Goal: Task Accomplishment & Management: Manage account settings

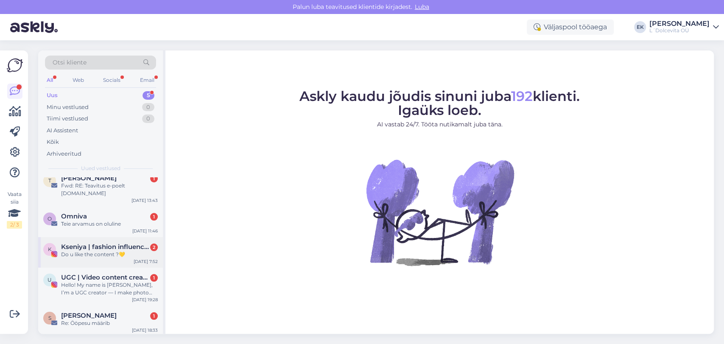
scroll to position [11, 0]
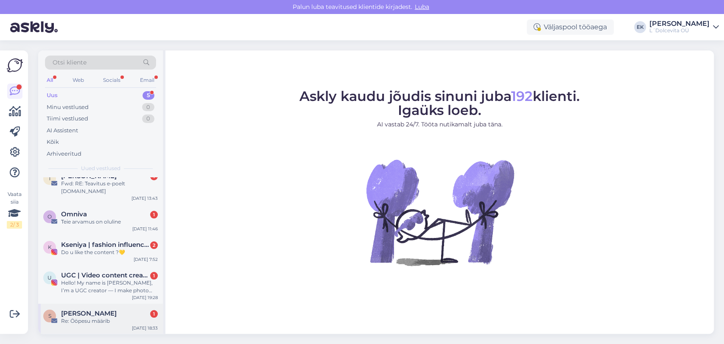
click at [87, 321] on div "Re: Ööpesu määrib" at bounding box center [109, 321] width 97 height 8
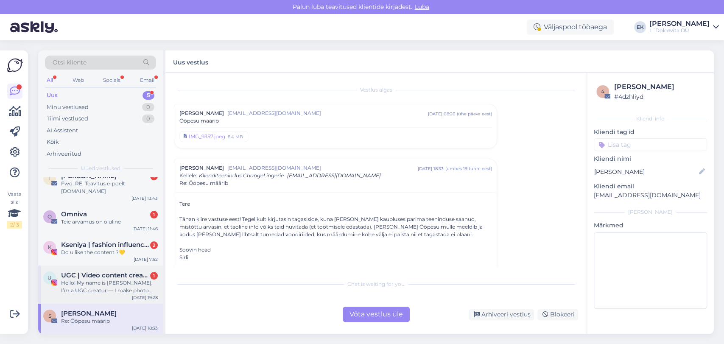
click at [90, 289] on div "Hello! My name is [PERSON_NAME], I’m a UGC creator — I make photo and video con…" at bounding box center [109, 286] width 97 height 15
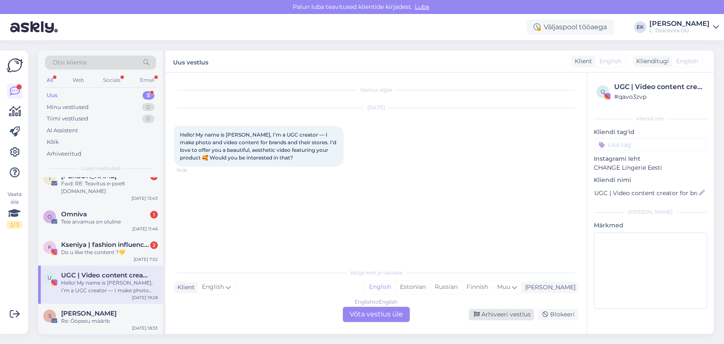
click at [509, 315] on div "Arhiveeri vestlus" at bounding box center [501, 314] width 65 height 11
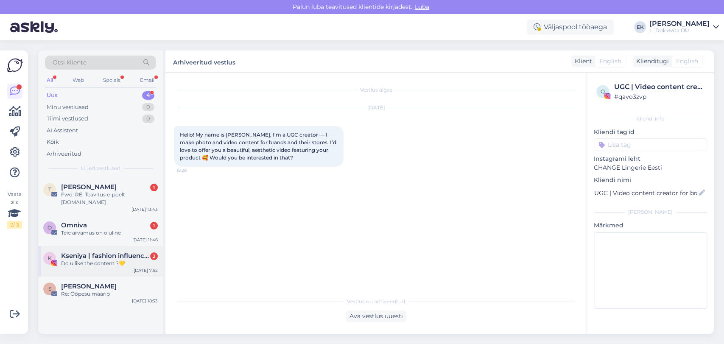
click at [121, 252] on span "Kseniya | fashion influencer & UGC | [GEOGRAPHIC_DATA]" at bounding box center [105, 256] width 88 height 8
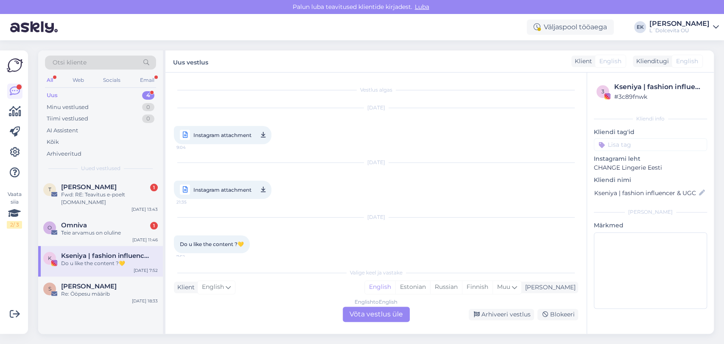
scroll to position [7, 0]
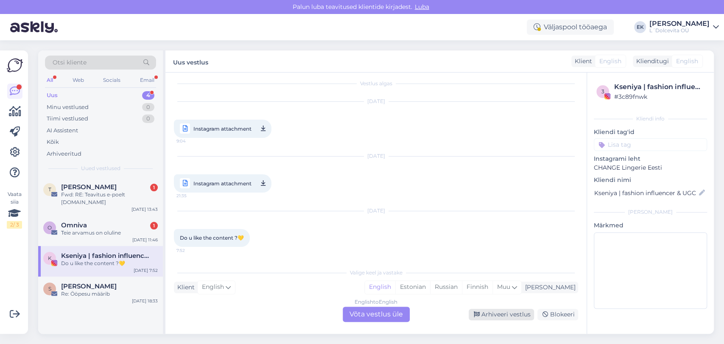
drag, startPoint x: 486, startPoint y: 310, endPoint x: 422, endPoint y: 285, distance: 68.2
click at [486, 310] on div "Arhiveeri vestlus" at bounding box center [501, 314] width 65 height 11
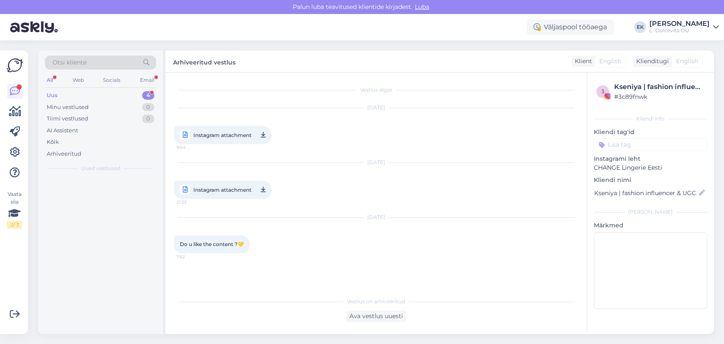
scroll to position [0, 0]
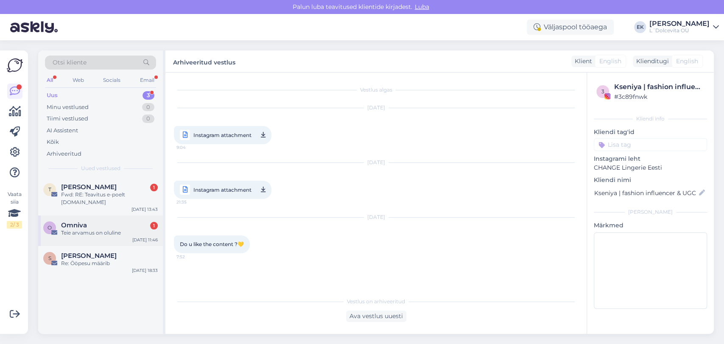
click at [106, 226] on div "Omniva 1" at bounding box center [109, 225] width 97 height 8
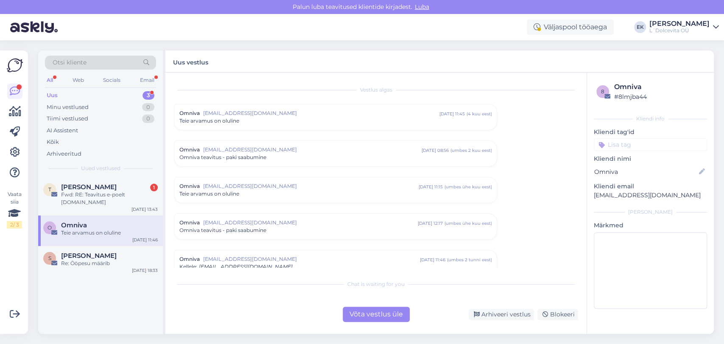
scroll to position [42, 0]
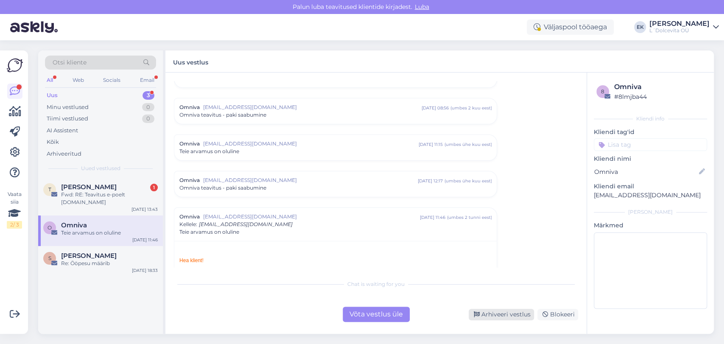
click at [519, 313] on div "Arhiveeri vestlus" at bounding box center [501, 314] width 65 height 11
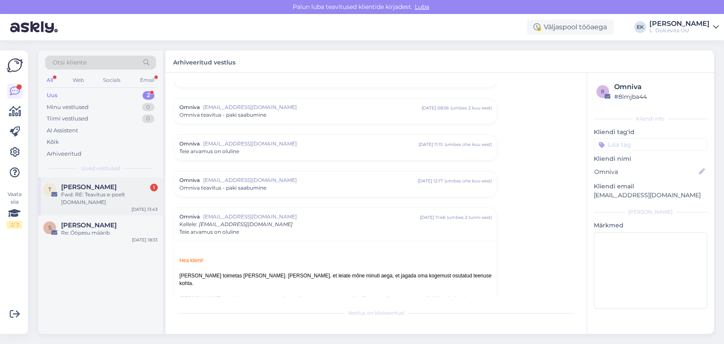
scroll to position [168, 0]
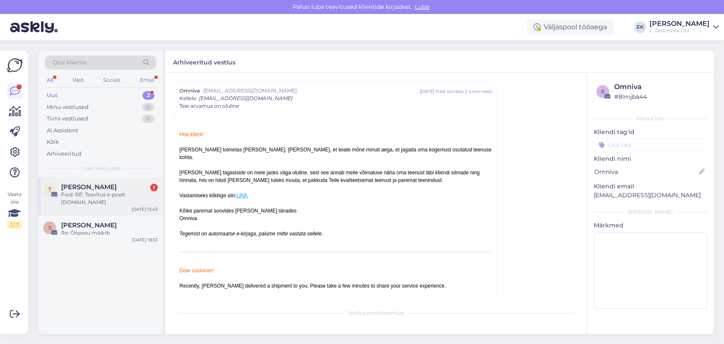
click at [92, 195] on div "Fwd: RE: Teavitus e-poelt [DOMAIN_NAME]" at bounding box center [109, 198] width 97 height 15
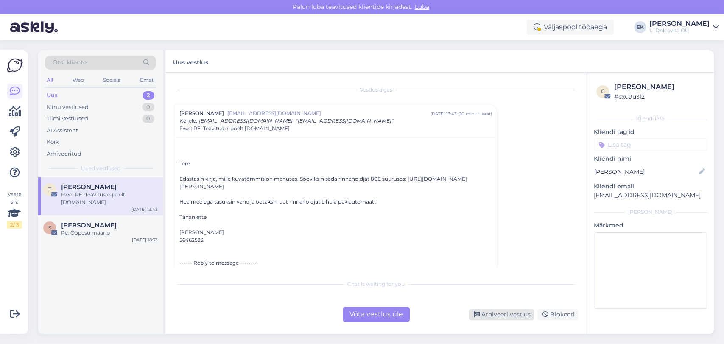
click at [504, 315] on div "Arhiveeri vestlus" at bounding box center [501, 314] width 65 height 11
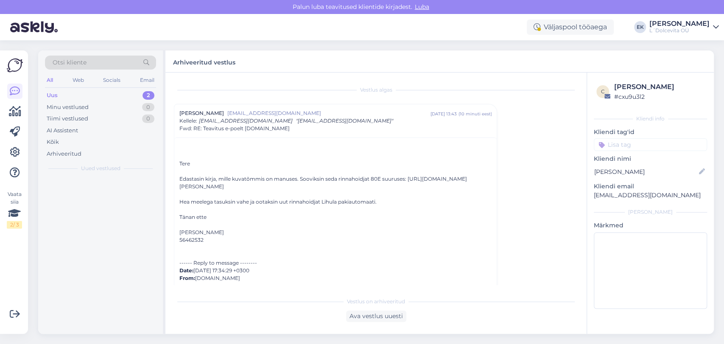
scroll to position [23, 0]
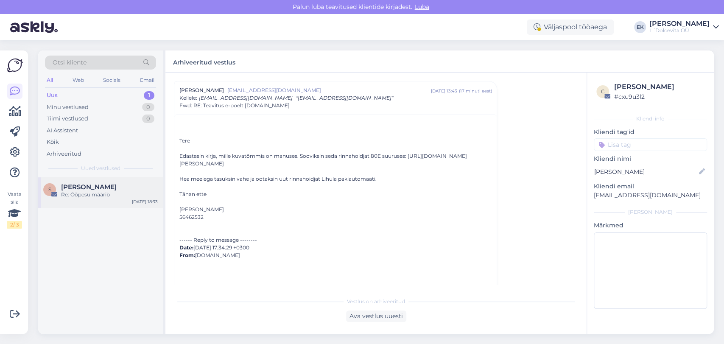
click at [74, 187] on span "[PERSON_NAME]" at bounding box center [89, 187] width 56 height 8
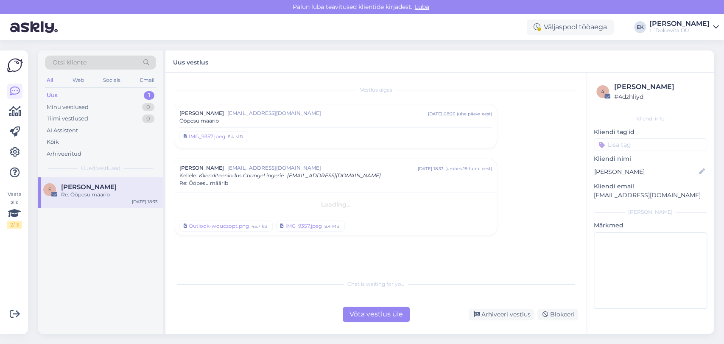
scroll to position [0, 0]
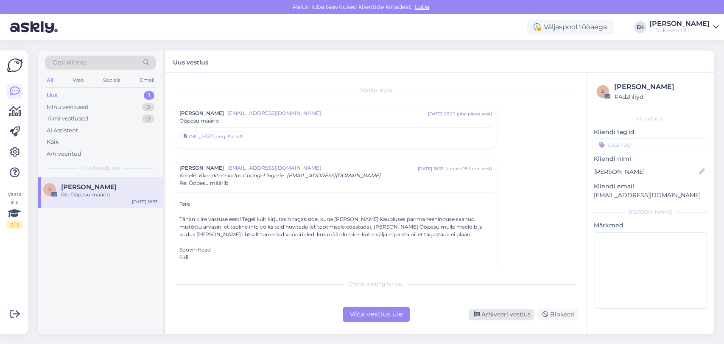
click at [494, 313] on div "Arhiveeri vestlus" at bounding box center [501, 314] width 65 height 11
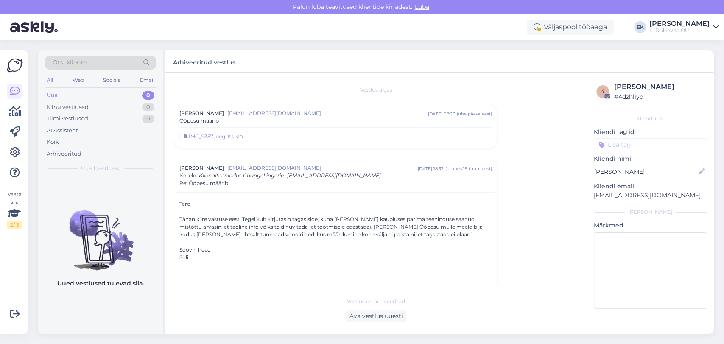
scroll to position [77, 0]
